Goal: Navigation & Orientation: Understand site structure

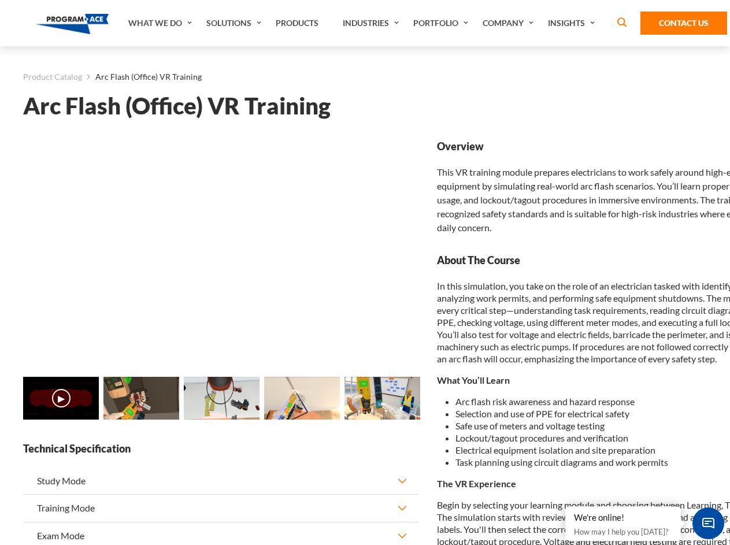
click at [161, 23] on link "What We Do" at bounding box center [162, 23] width 78 height 46
click at [235, 23] on link "Solutions" at bounding box center [235, 23] width 69 height 46
click at [372, 23] on link "Industries" at bounding box center [372, 23] width 71 height 46
click at [511, 23] on link "Company" at bounding box center [509, 23] width 65 height 46
click at [574, 23] on link "Insights" at bounding box center [572, 23] width 61 height 46
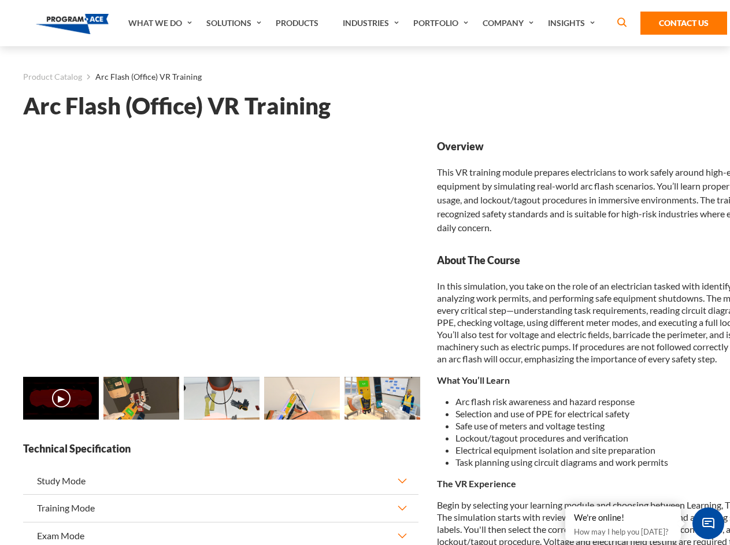
click at [0, 405] on main "Product Catalog Arc Flash (Office) VR Training Arc Flash (Office) VR Training L…" at bounding box center [365, 504] width 730 height 917
